Goal: Task Accomplishment & Management: Manage account settings

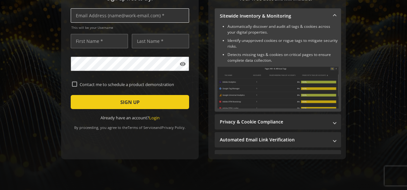
scroll to position [109, 0]
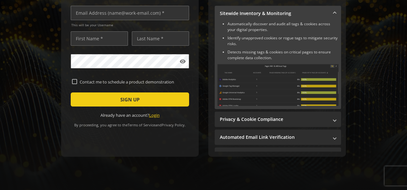
click at [155, 113] on link "Login" at bounding box center [154, 115] width 11 height 6
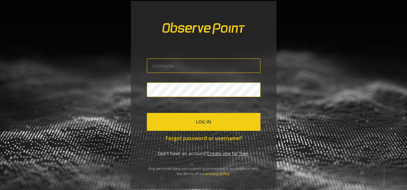
click at [206, 68] on input "text" at bounding box center [203, 65] width 113 height 14
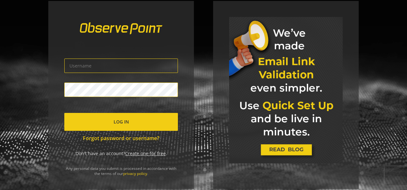
type input "chandan.singh1@indegene.com"
click at [115, 124] on span "Log In" at bounding box center [120, 122] width 15 height 12
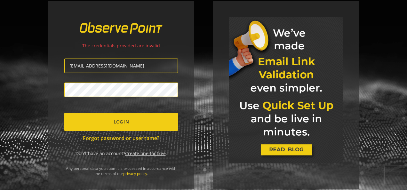
click at [106, 64] on input "chandan.singh1@indegene.com" at bounding box center [120, 65] width 113 height 14
paste input "text"
type input "chandan.singh1"
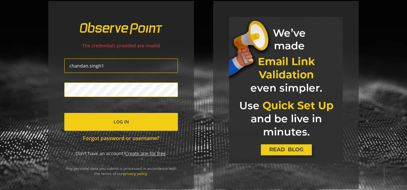
click at [128, 115] on span "submit" at bounding box center [120, 121] width 113 height 15
